Goal: Transaction & Acquisition: Book appointment/travel/reservation

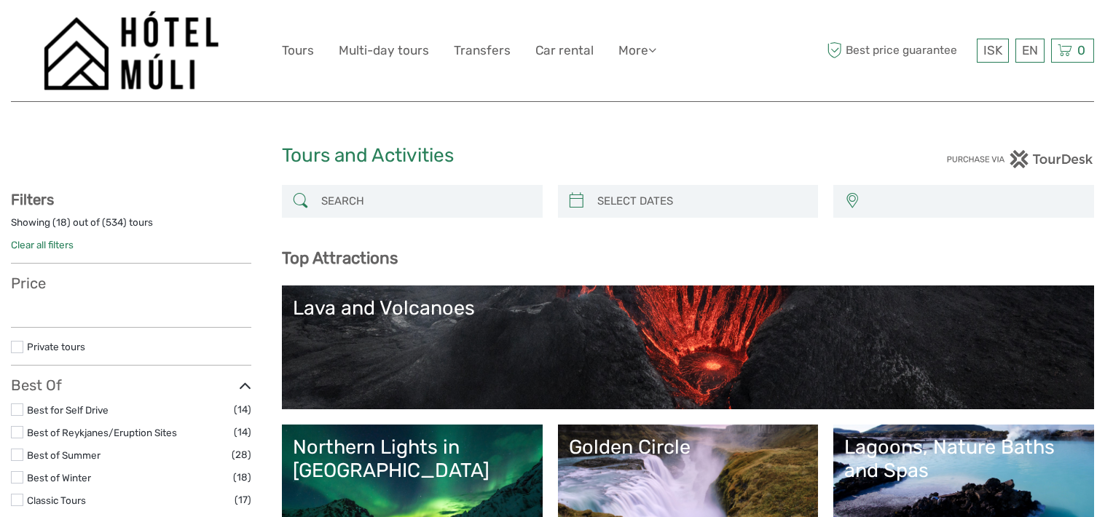
select select
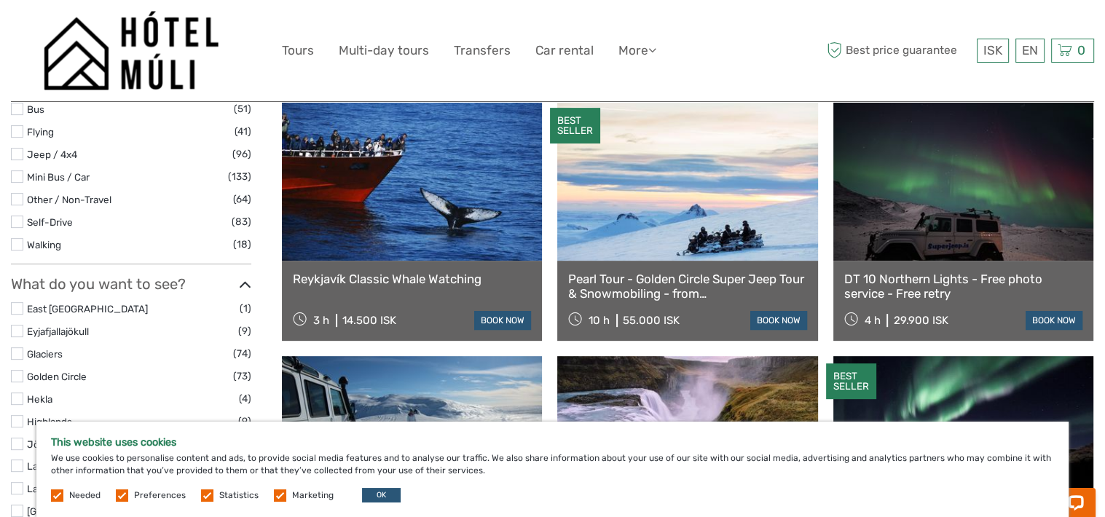
scroll to position [510, 0]
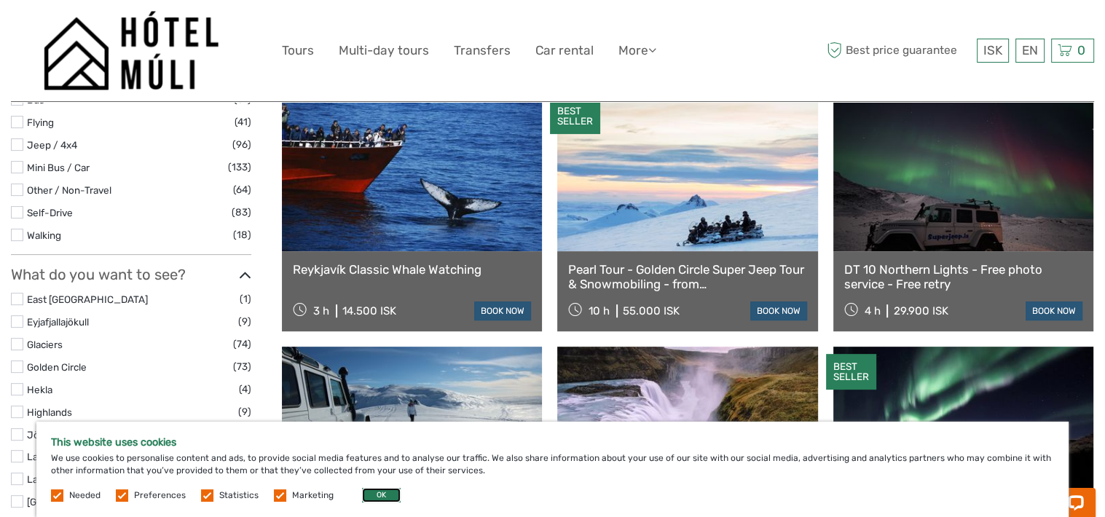
click at [389, 498] on button "OK" at bounding box center [381, 495] width 39 height 15
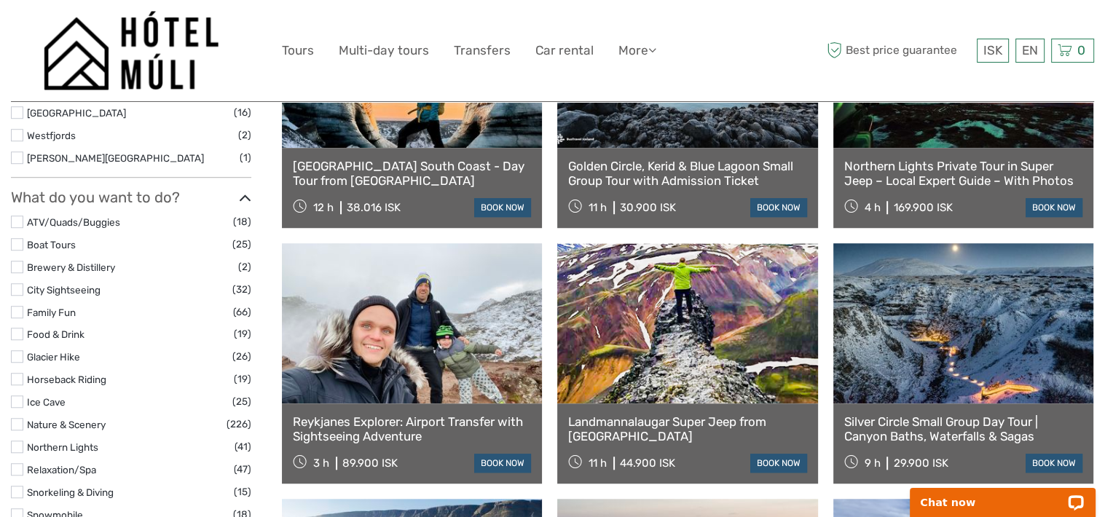
scroll to position [1166, 0]
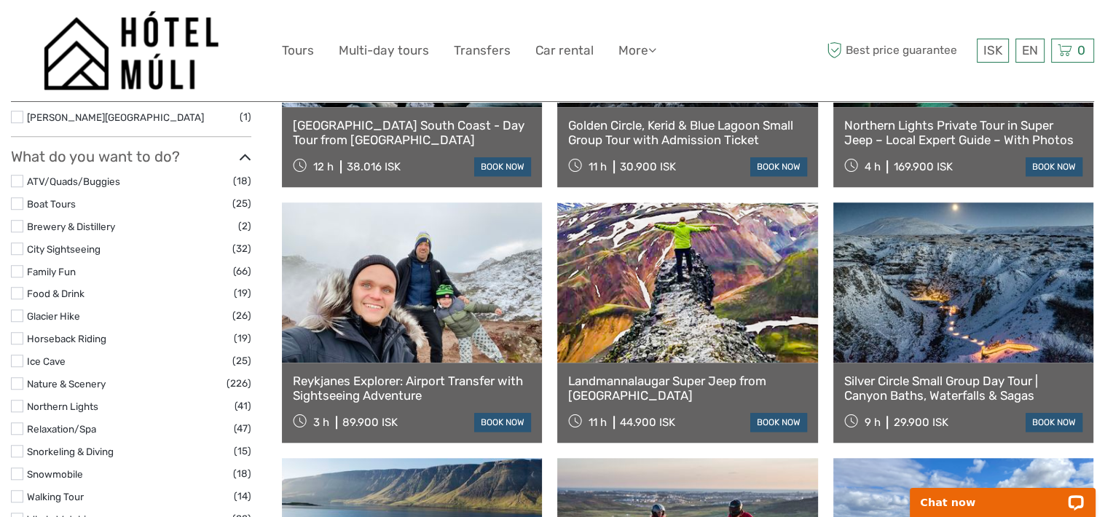
click at [19, 361] on label at bounding box center [17, 361] width 12 height 12
click at [0, 0] on input "checkbox" at bounding box center [0, 0] width 0 height 0
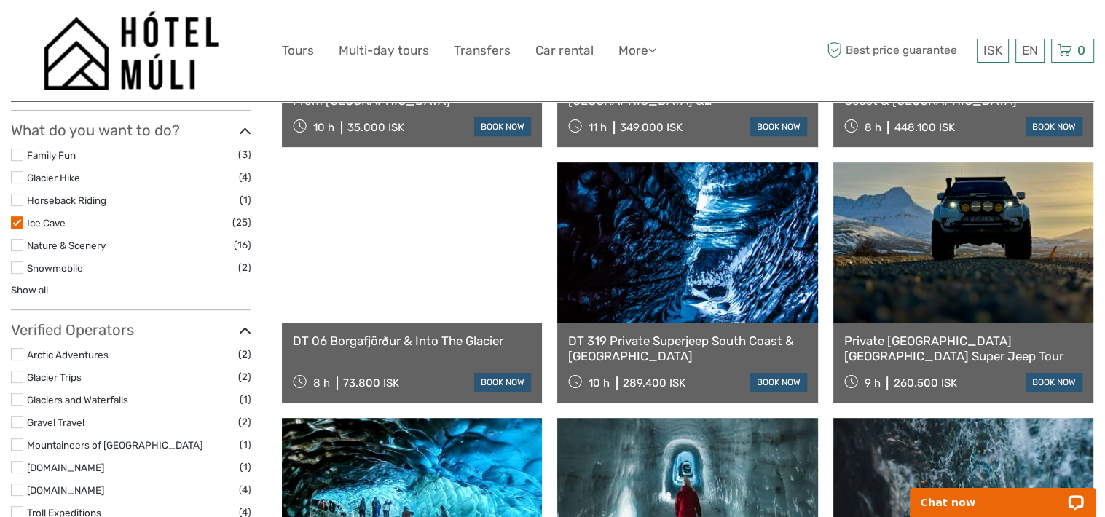
scroll to position [597, 0]
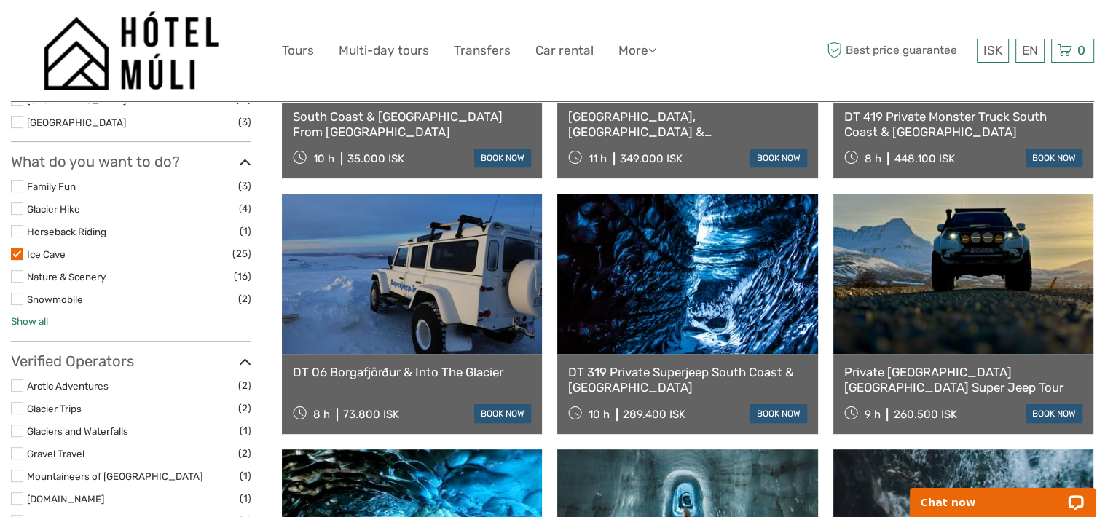
click at [22, 322] on link "Show all" at bounding box center [29, 322] width 37 height 12
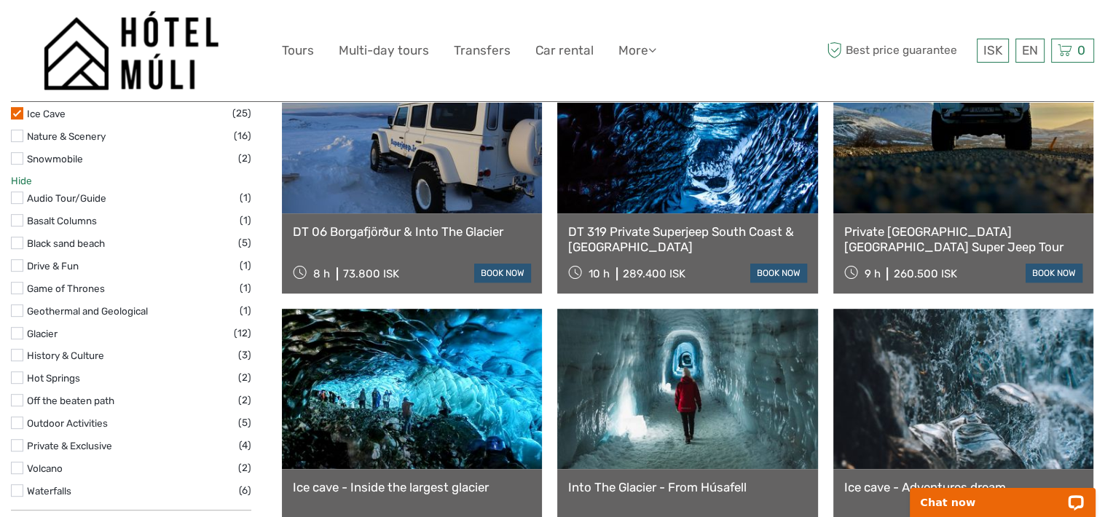
scroll to position [743, 0]
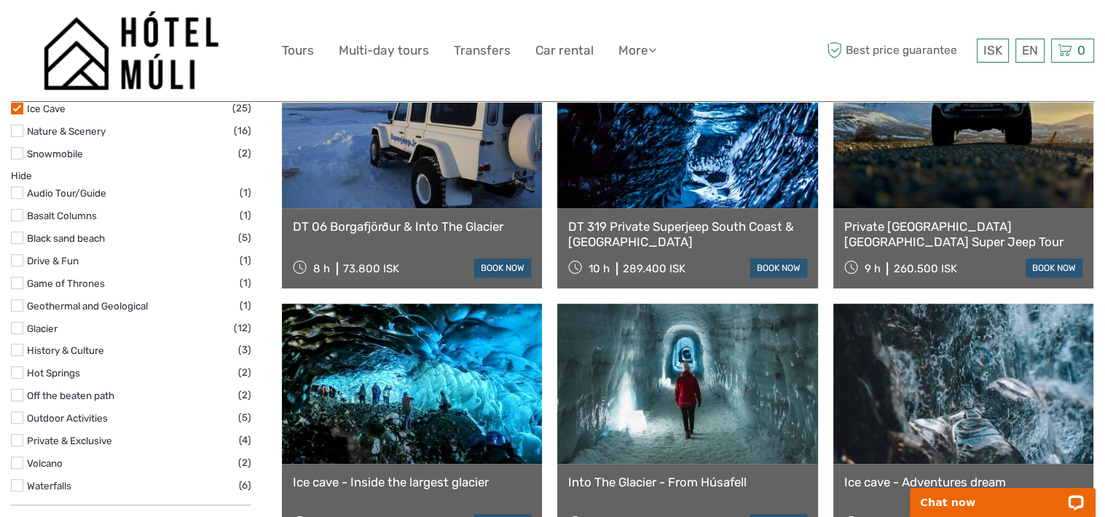
click at [18, 371] on label at bounding box center [17, 373] width 12 height 12
click at [0, 0] on input "checkbox" at bounding box center [0, 0] width 0 height 0
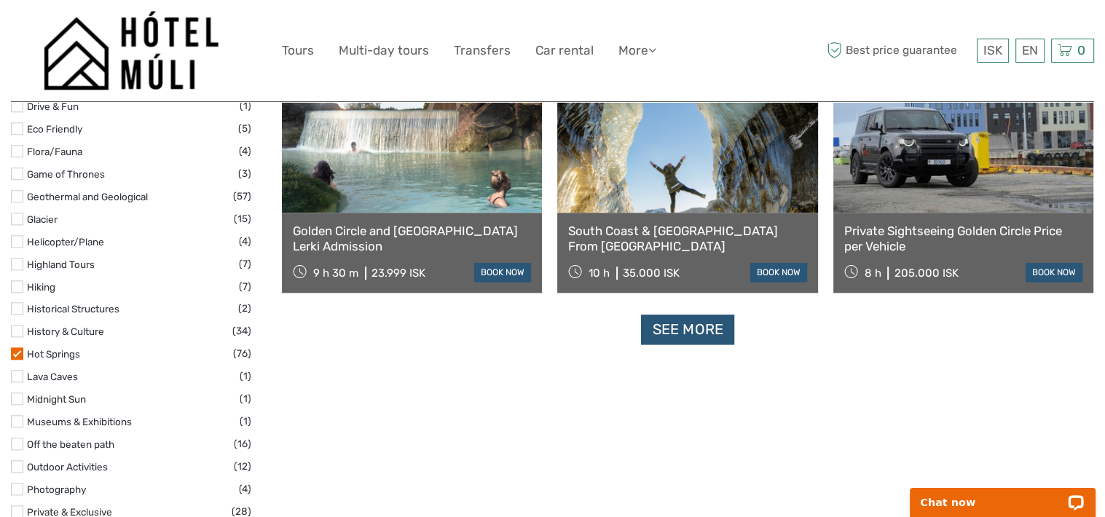
scroll to position [1530, 0]
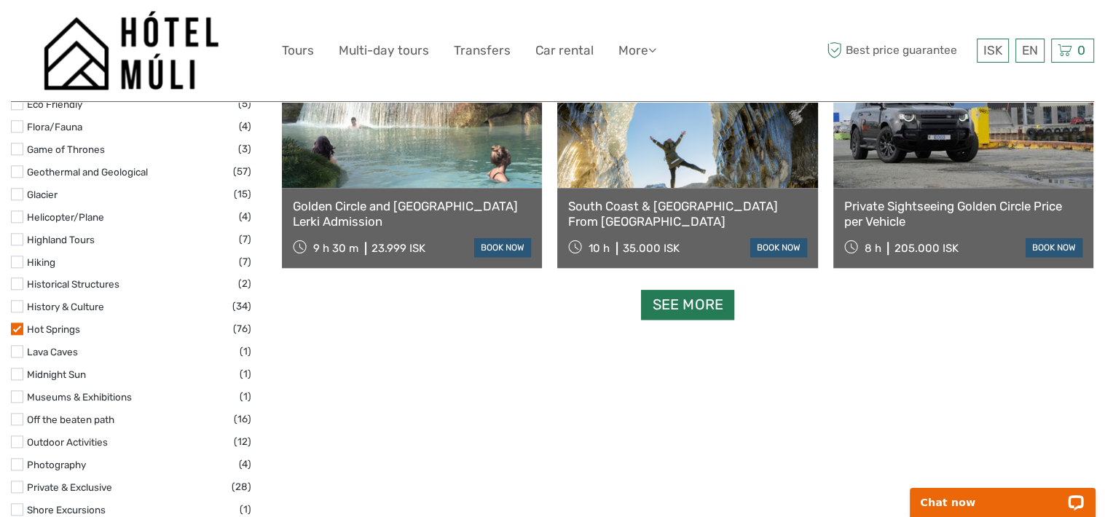
click at [700, 304] on link "See more" at bounding box center [687, 305] width 93 height 30
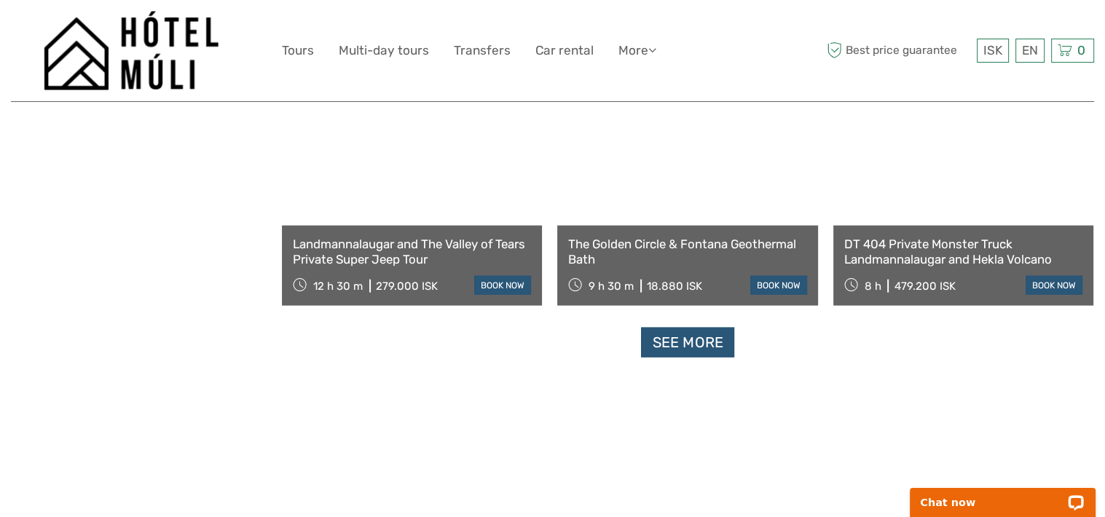
scroll to position [3060, 0]
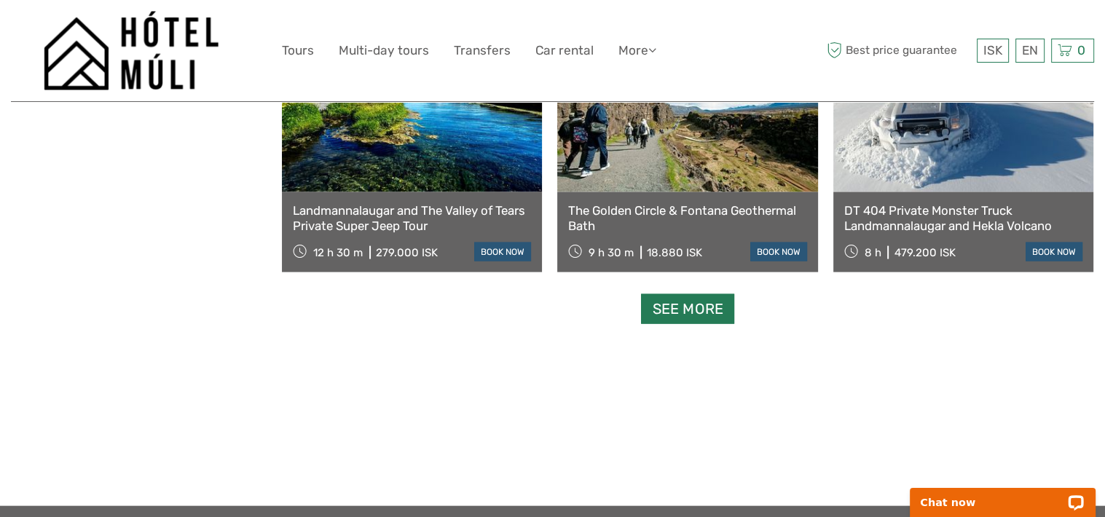
click at [709, 314] on link "See more" at bounding box center [687, 309] width 93 height 30
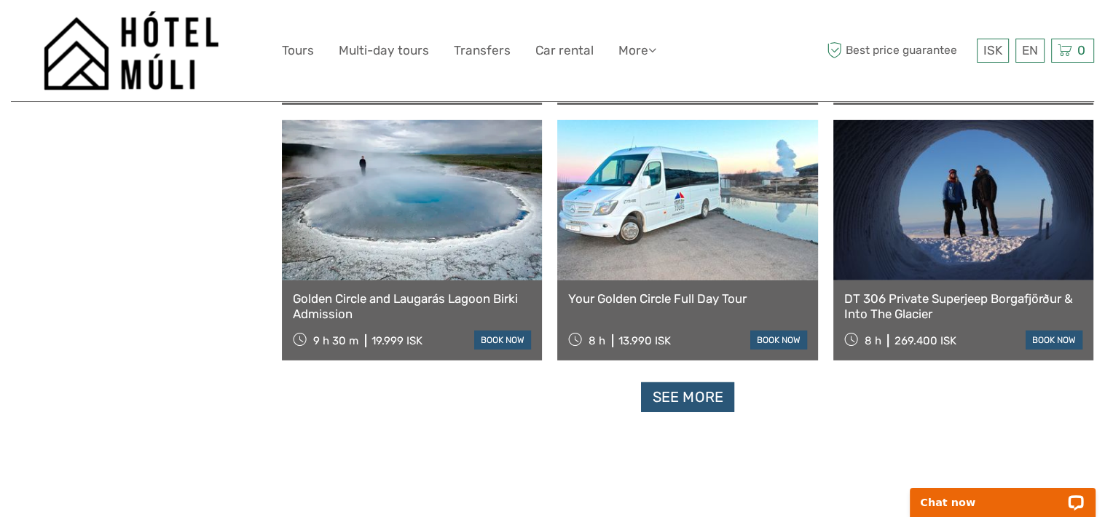
scroll to position [4518, 0]
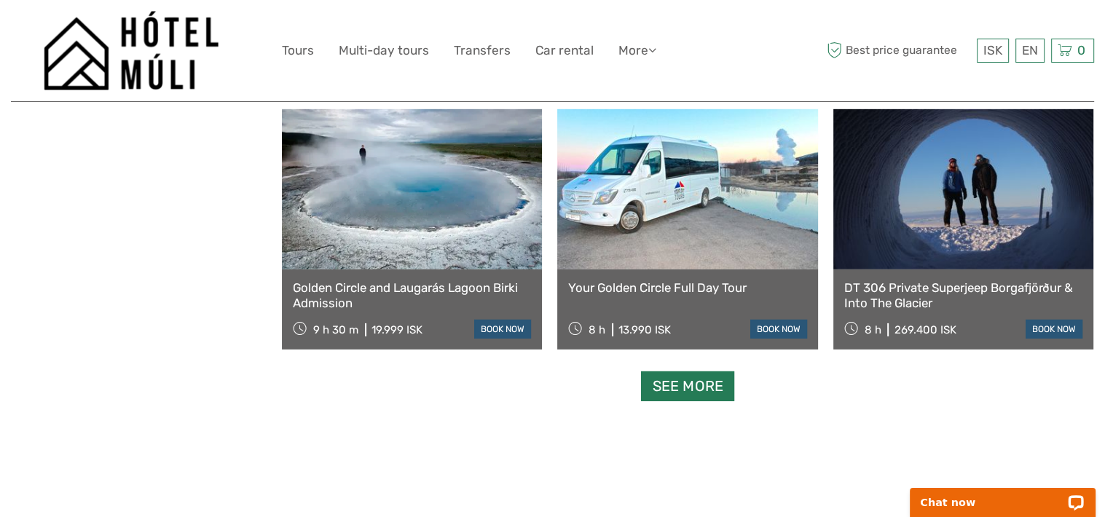
click at [705, 383] on link "See more" at bounding box center [687, 387] width 93 height 30
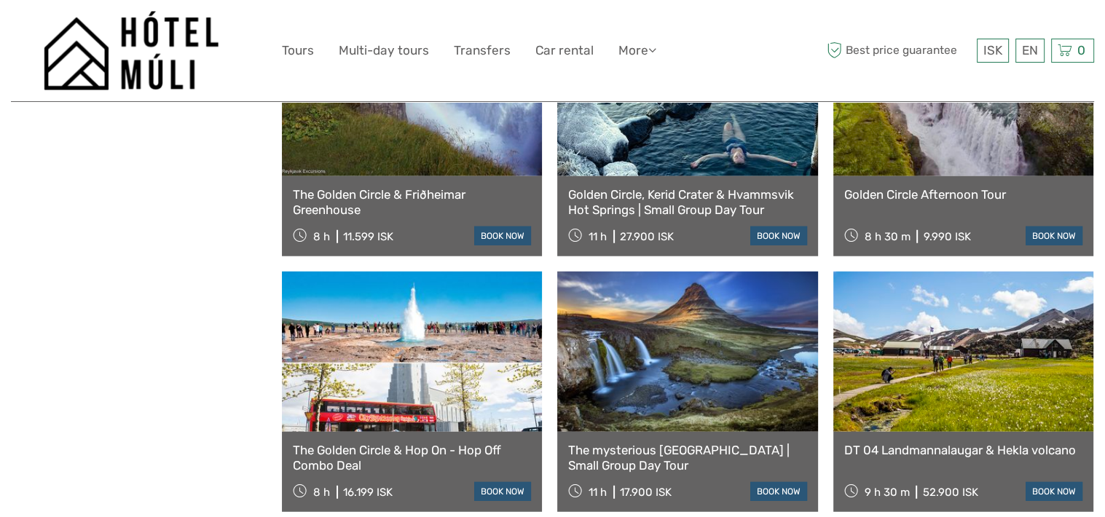
scroll to position [3789, 0]
